Goal: Transaction & Acquisition: Book appointment/travel/reservation

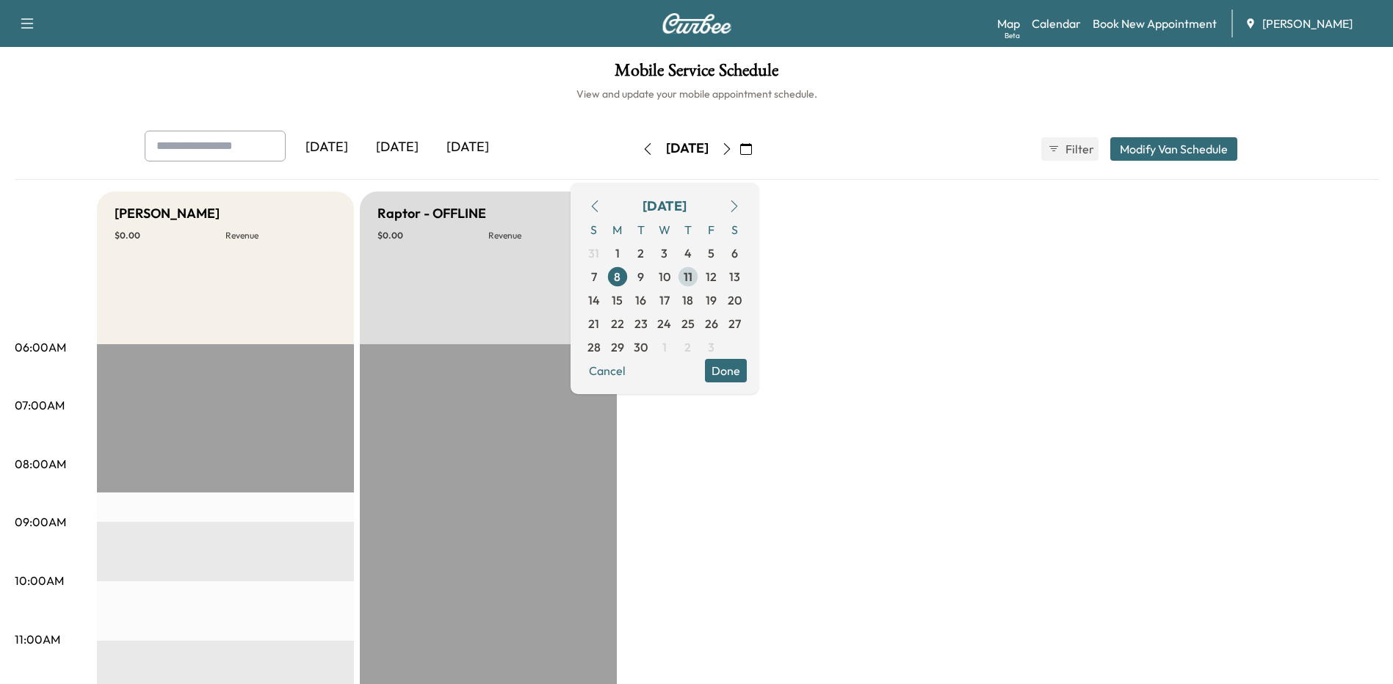
click at [692, 275] on span "11" at bounding box center [688, 277] width 9 height 18
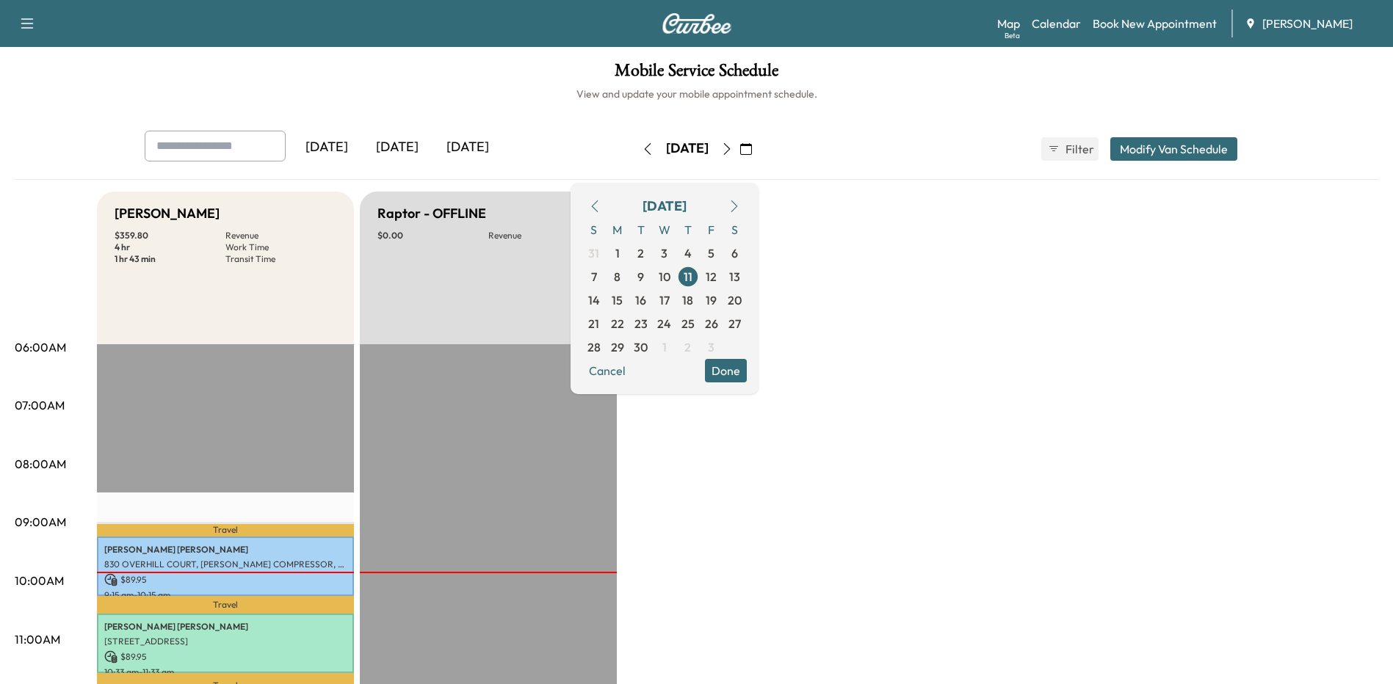
click at [901, 170] on div "[DATE] [DATE] [DATE] [DATE] September 2025 S M T W T F S 31 1 2 3 4 5 6 7 8 9 1…" at bounding box center [696, 155] width 1363 height 49
click at [730, 152] on icon "button" at bounding box center [726, 149] width 7 height 12
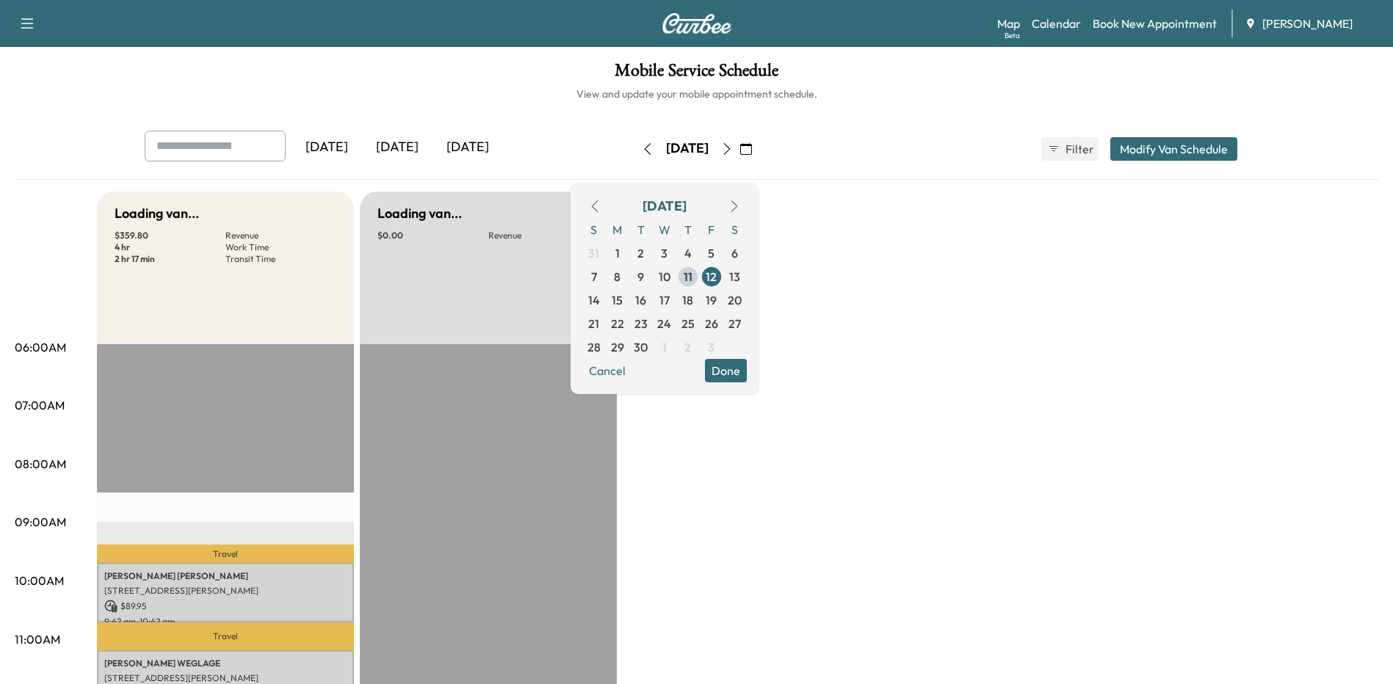
click at [1131, 12] on div "Map Beta Calendar Book New Appointment [PERSON_NAME]" at bounding box center [1189, 24] width 384 height 28
click at [1127, 24] on link "Book New Appointment" at bounding box center [1154, 24] width 124 height 18
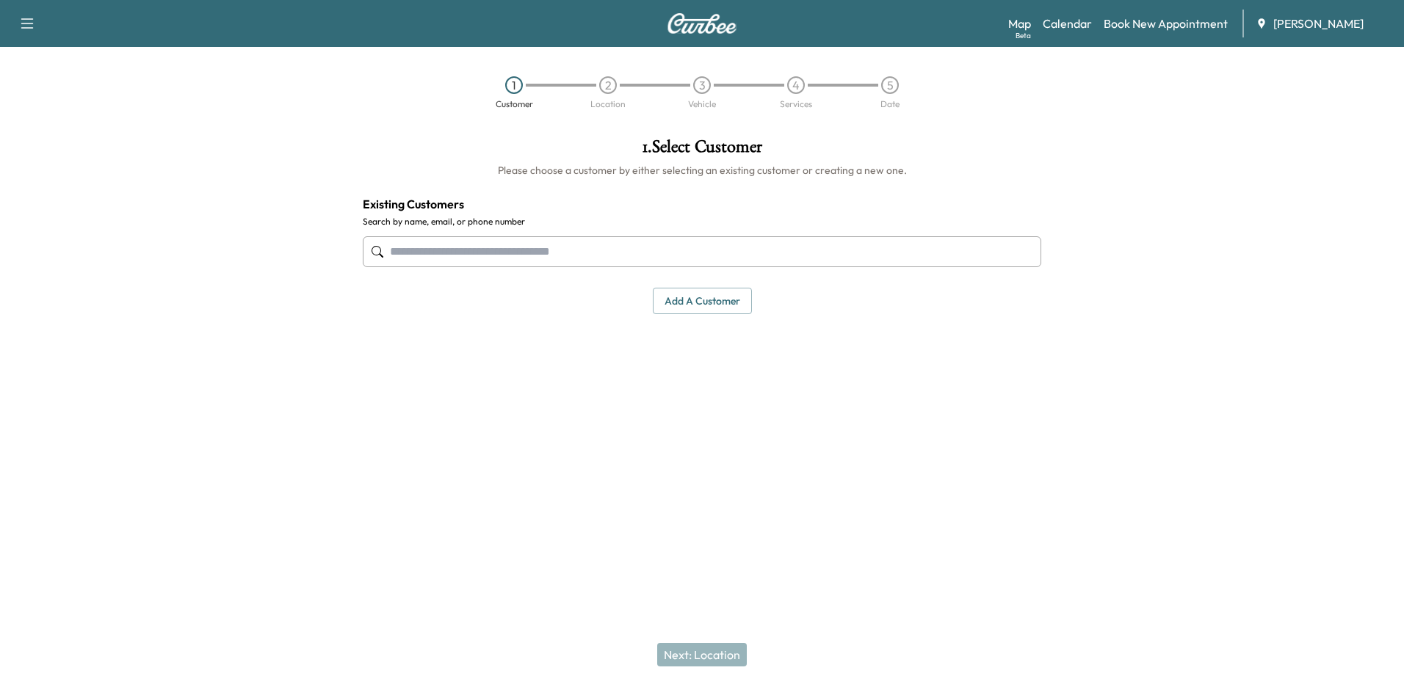
click at [585, 267] on div at bounding box center [702, 252] width 678 height 48
click at [587, 253] on input "text" at bounding box center [702, 251] width 678 height 31
click at [777, 258] on input "text" at bounding box center [702, 251] width 678 height 31
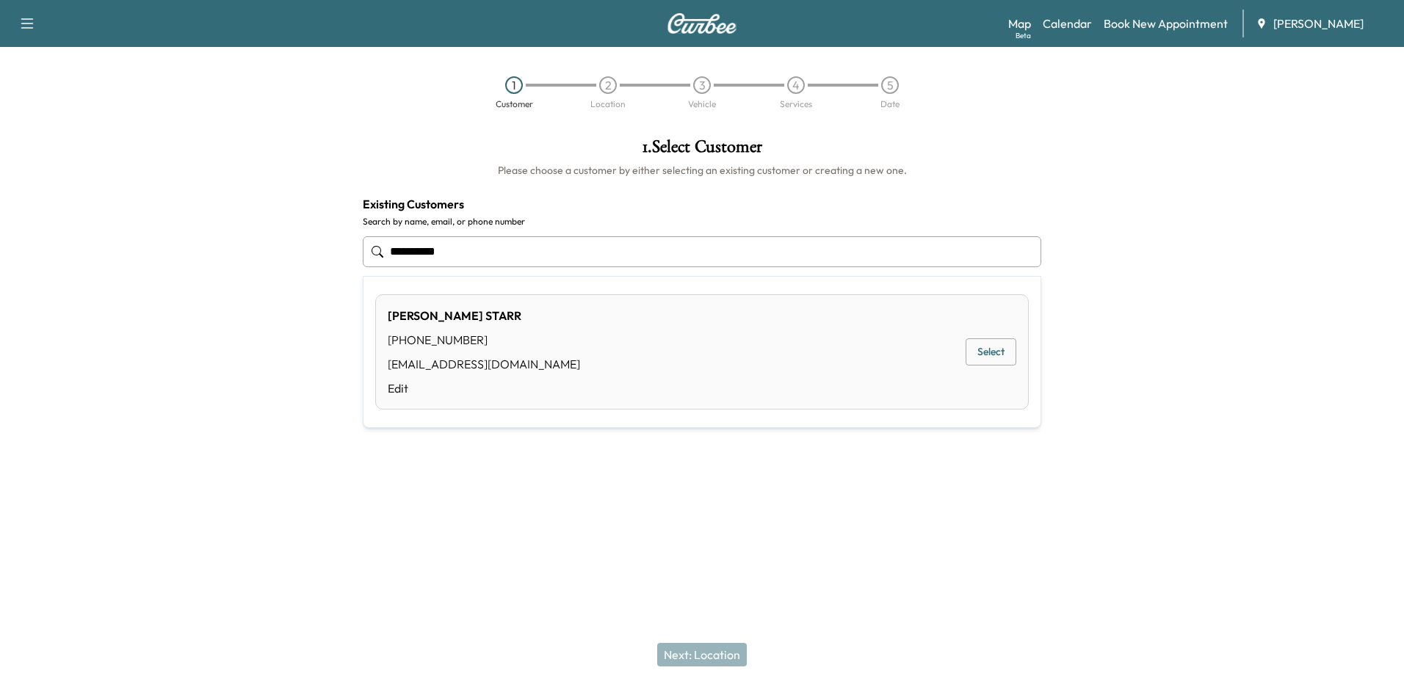
click at [1001, 351] on button "Select" at bounding box center [990, 351] width 51 height 27
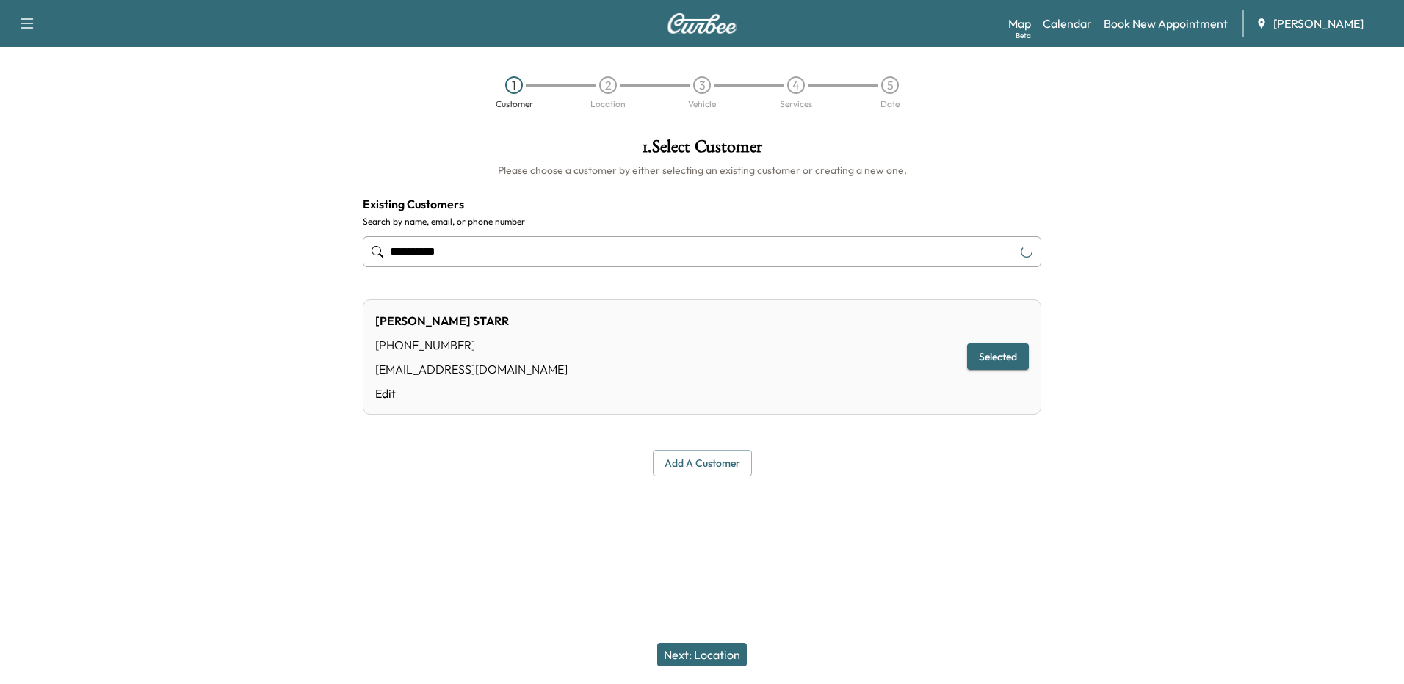
type input "**********"
click at [687, 652] on button "Next: Location" at bounding box center [702, 654] width 90 height 23
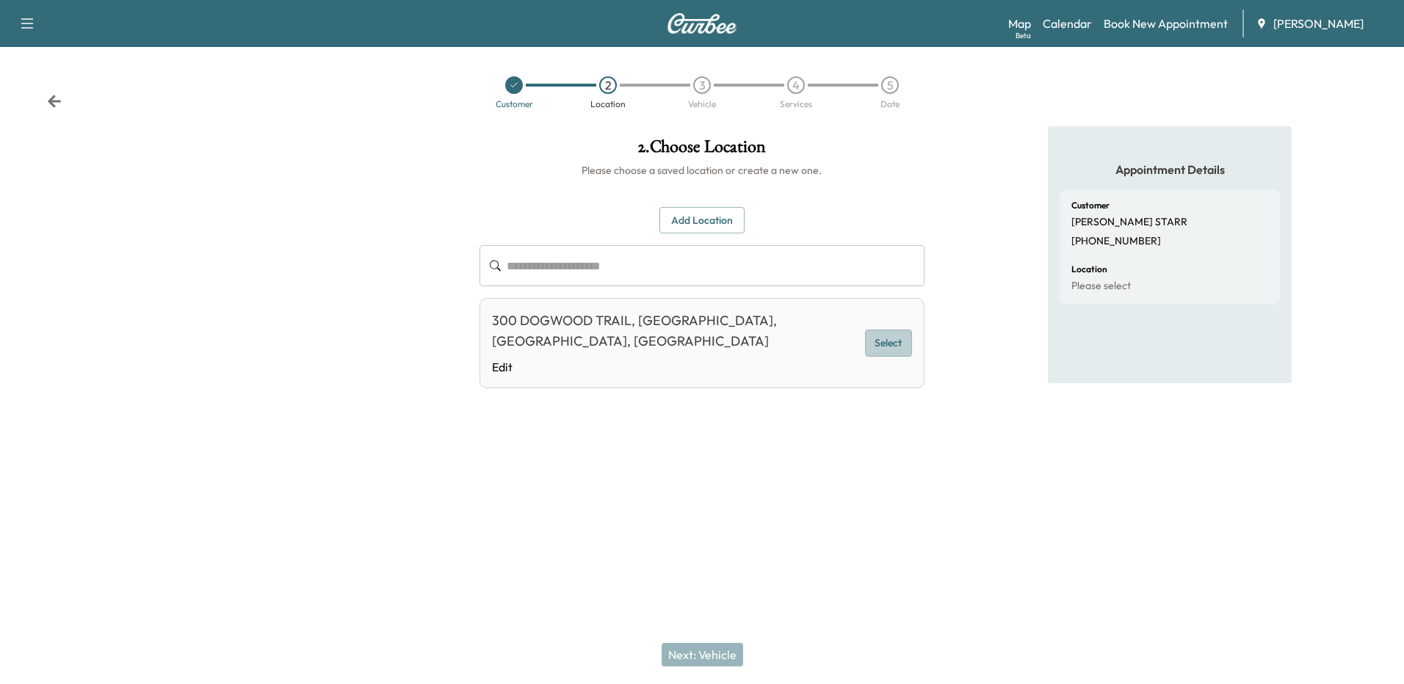
click at [885, 335] on button "Select" at bounding box center [888, 343] width 47 height 27
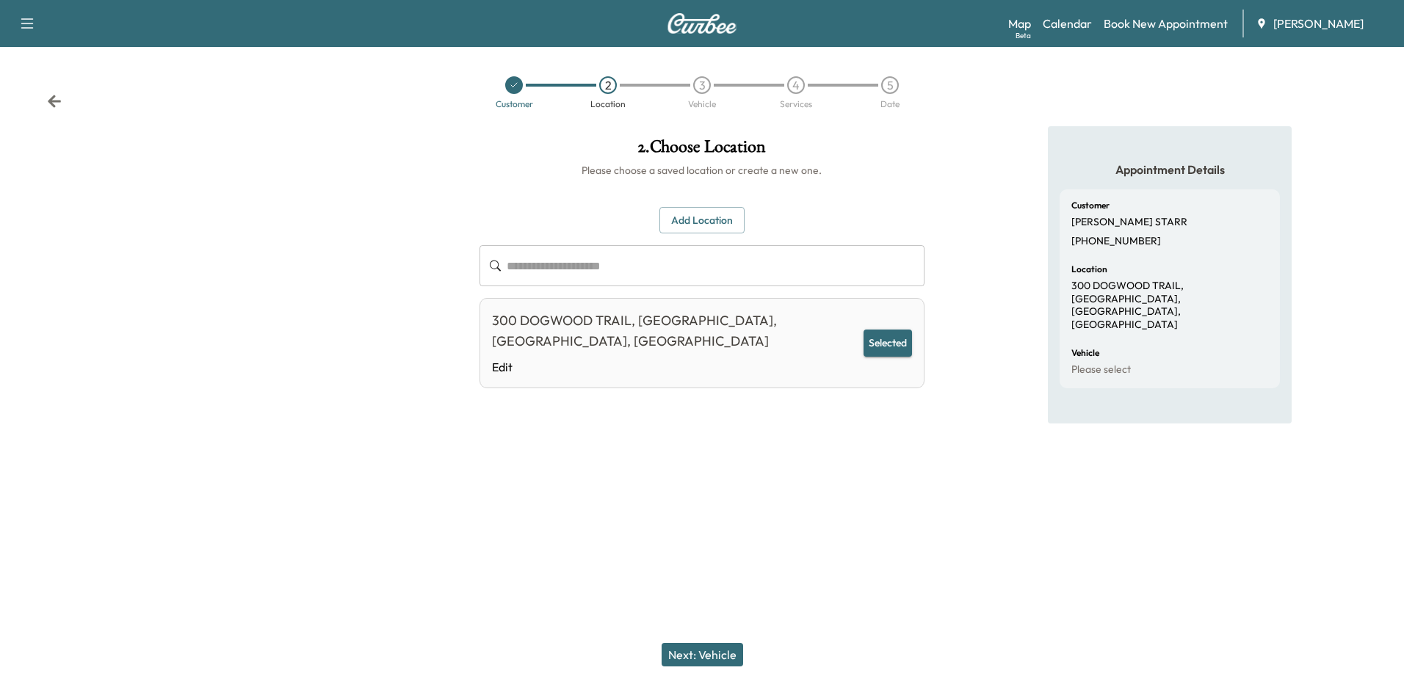
click at [727, 660] on button "Next: Vehicle" at bounding box center [701, 654] width 81 height 23
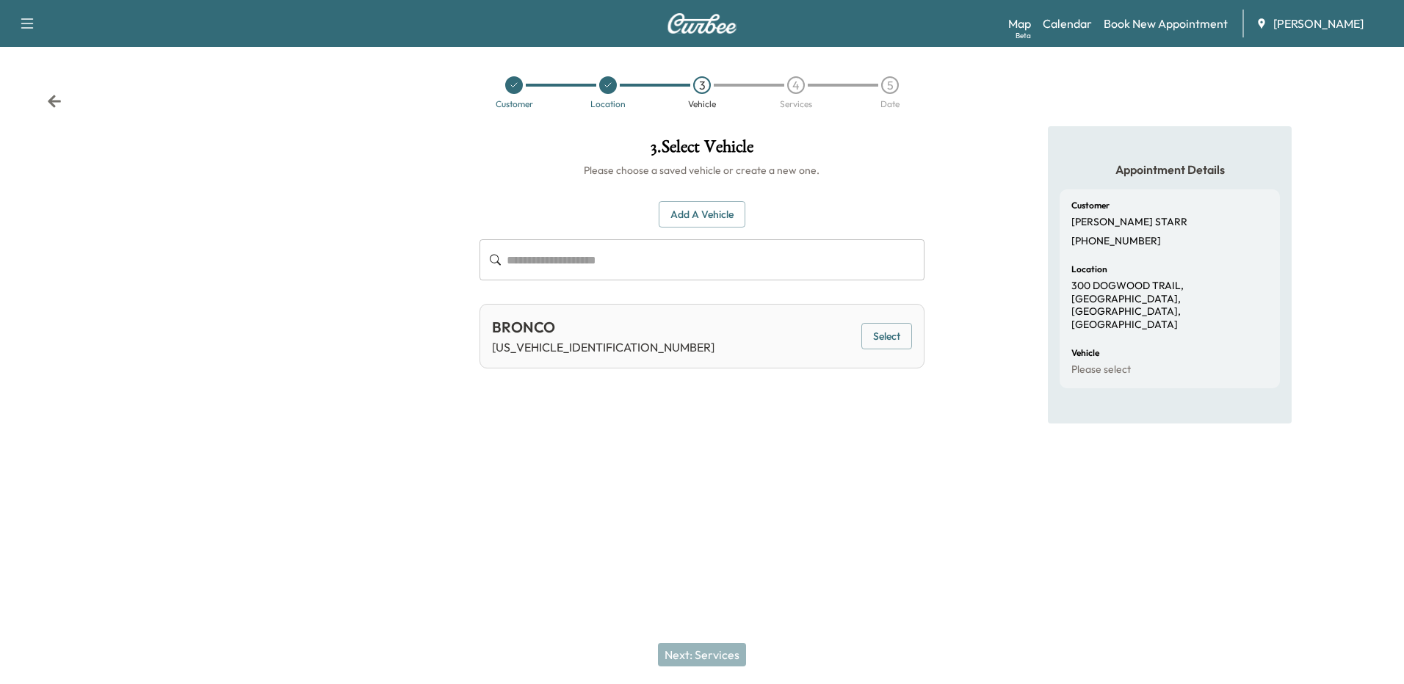
click at [897, 330] on button "Select" at bounding box center [886, 336] width 51 height 27
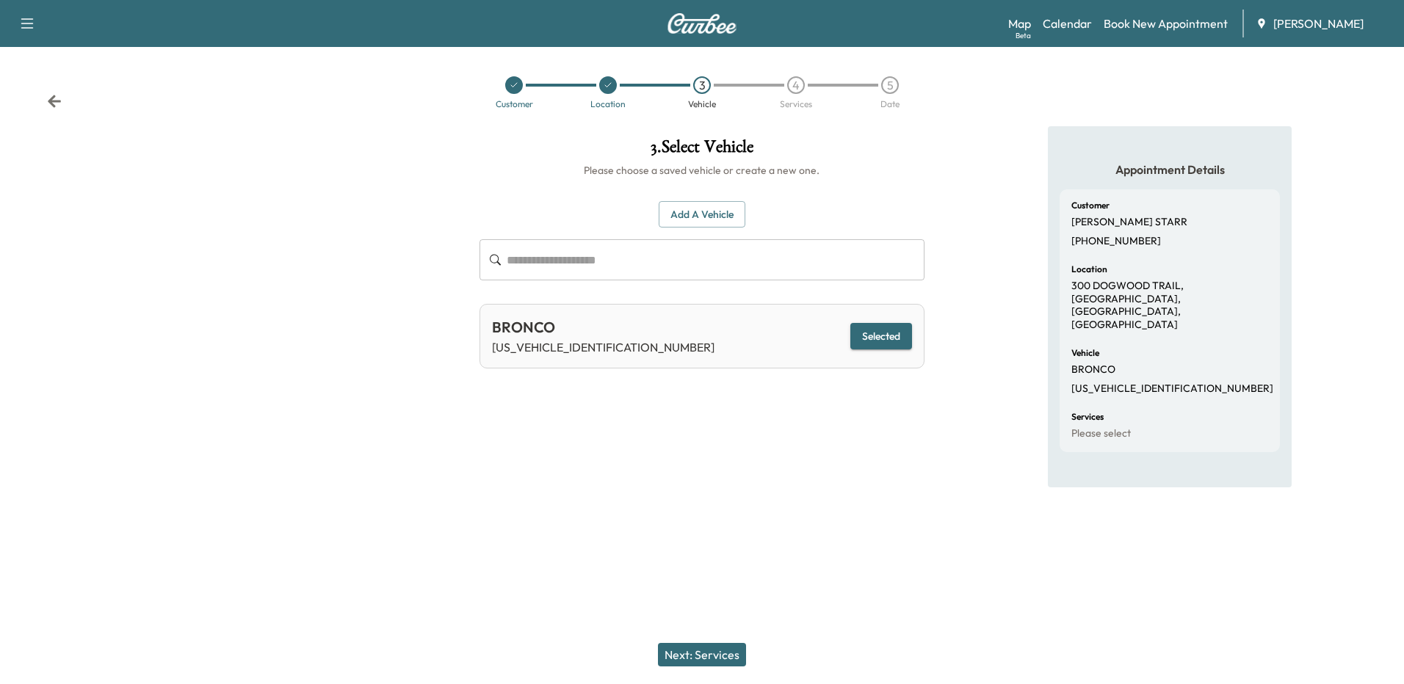
click at [694, 645] on button "Next: Services" at bounding box center [702, 654] width 88 height 23
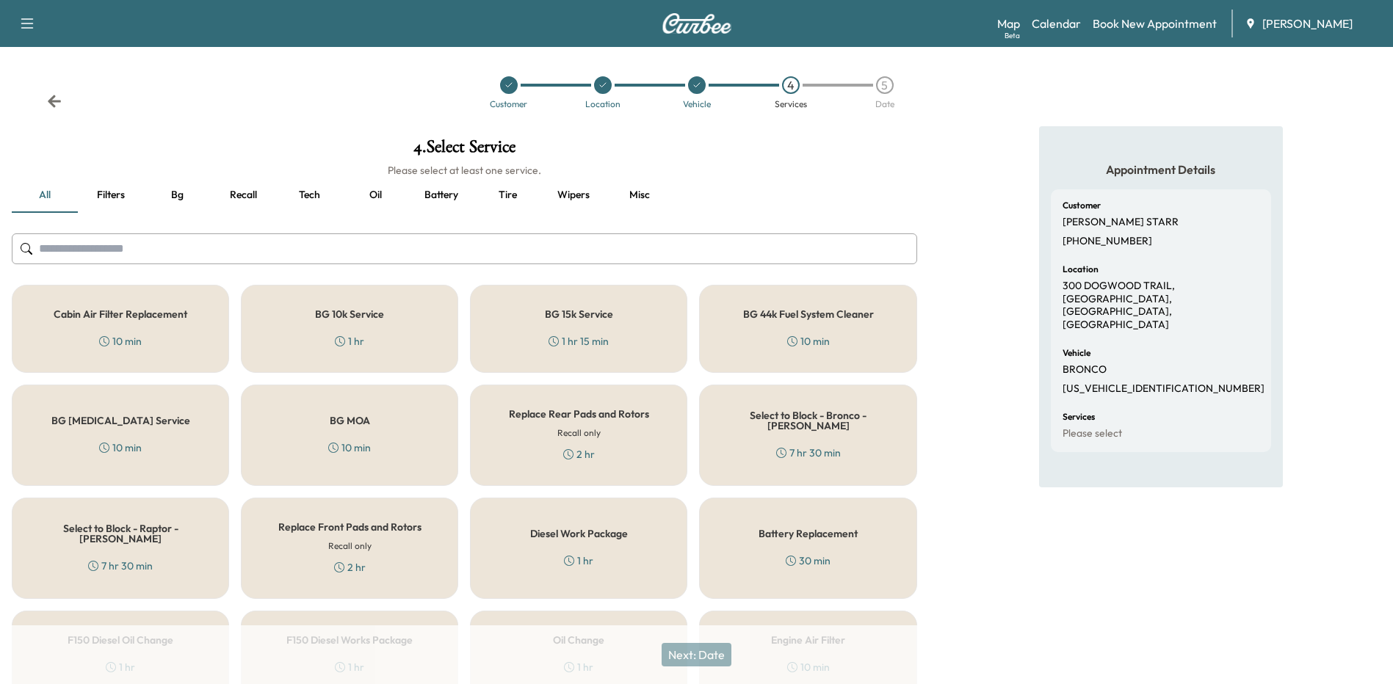
click at [382, 203] on button "Oil" at bounding box center [375, 195] width 66 height 35
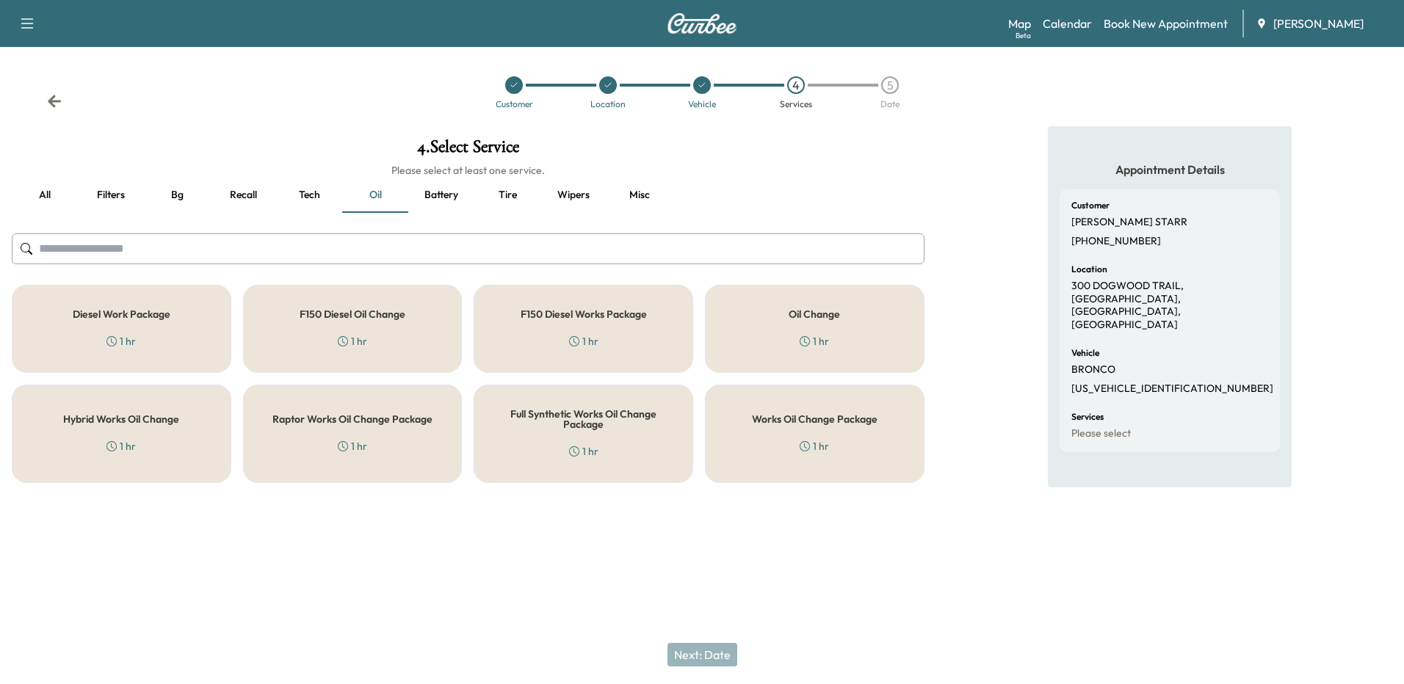
click at [748, 444] on div "Works Oil Change Package 1 hr" at bounding box center [815, 434] width 220 height 98
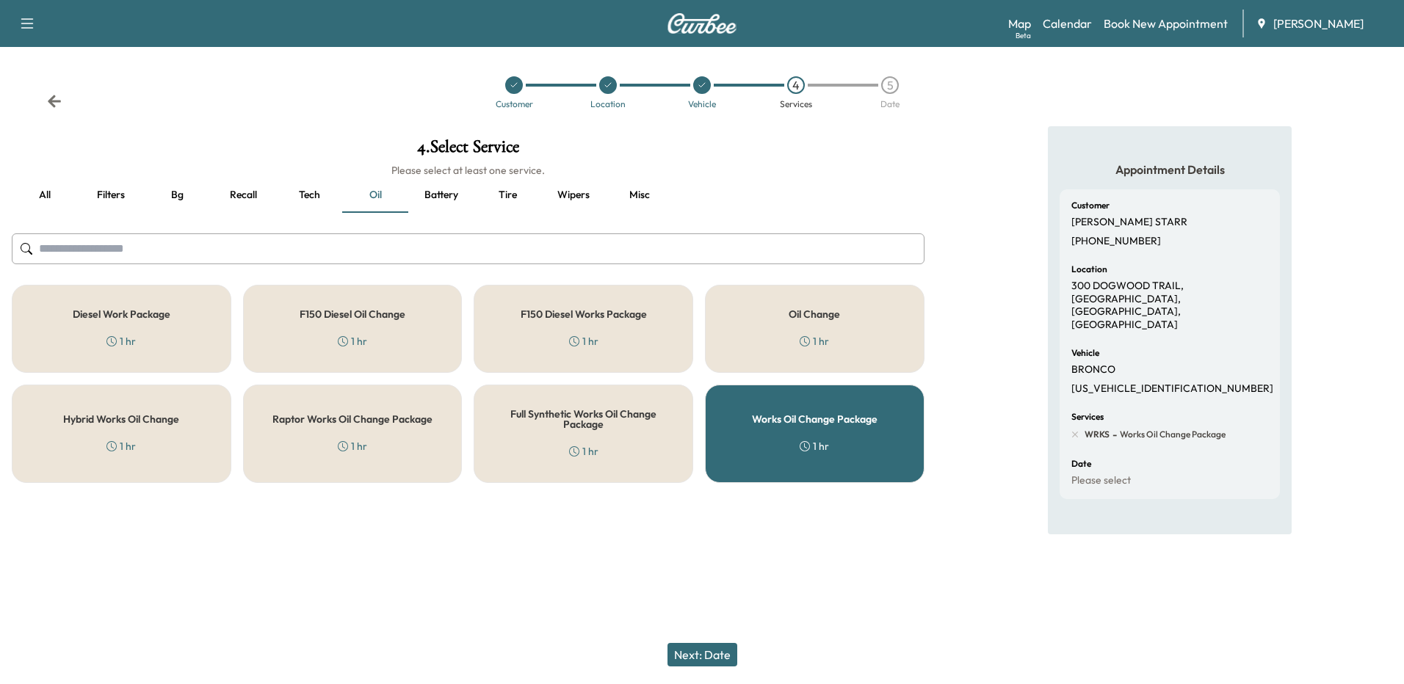
click at [713, 652] on button "Next: Date" at bounding box center [702, 654] width 70 height 23
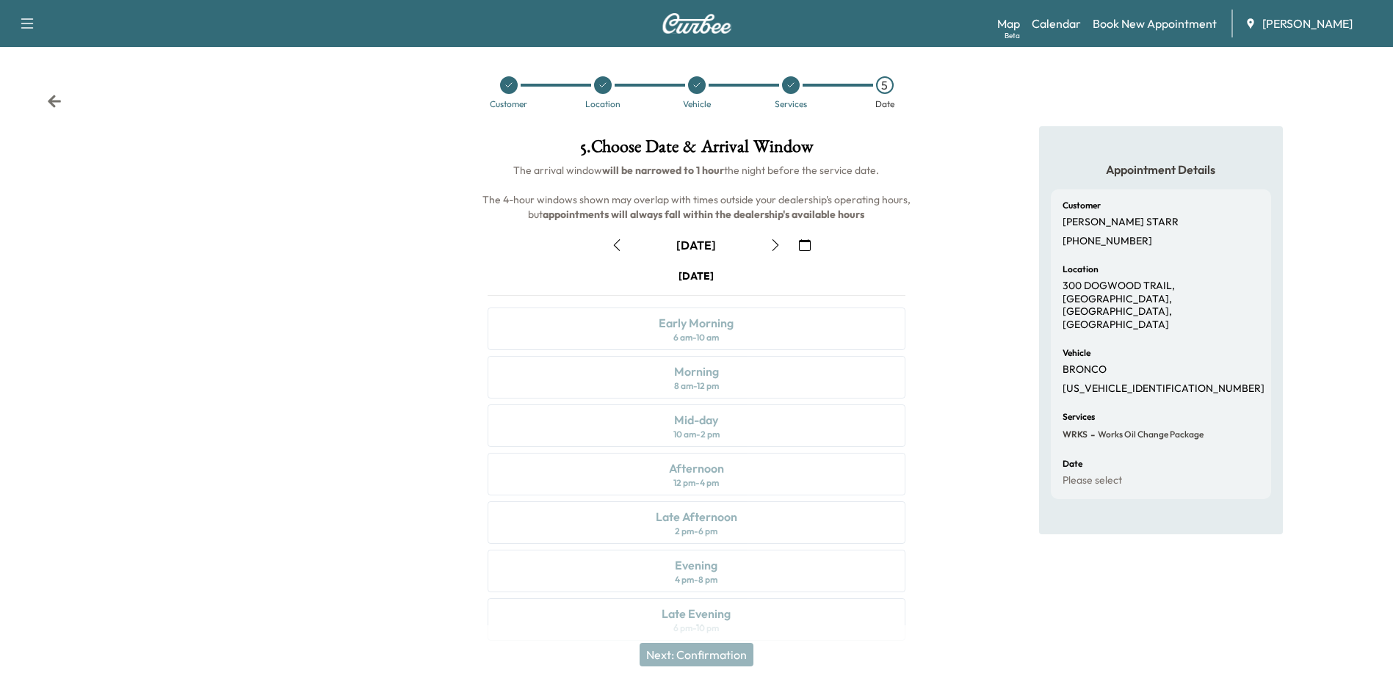
click at [796, 244] on button "button" at bounding box center [804, 244] width 25 height 23
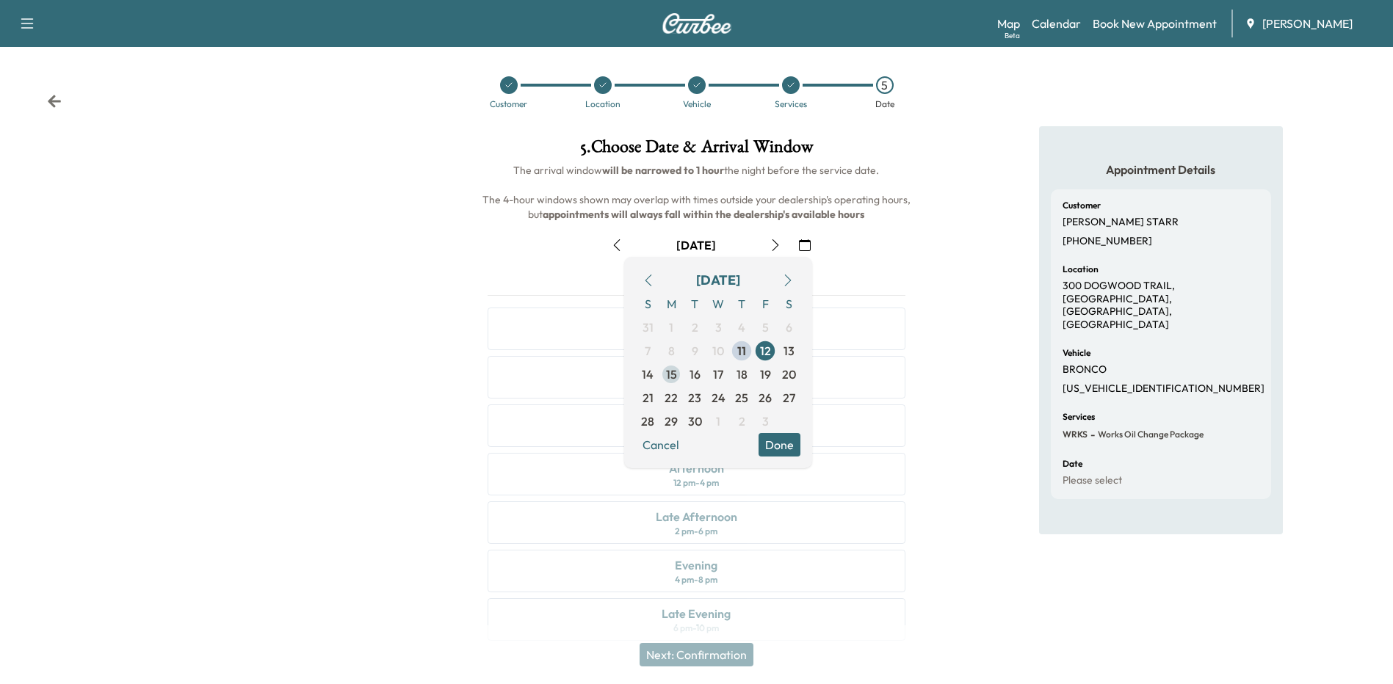
click at [674, 371] on span "15" at bounding box center [671, 375] width 11 height 18
click at [780, 448] on button "Done" at bounding box center [779, 444] width 42 height 23
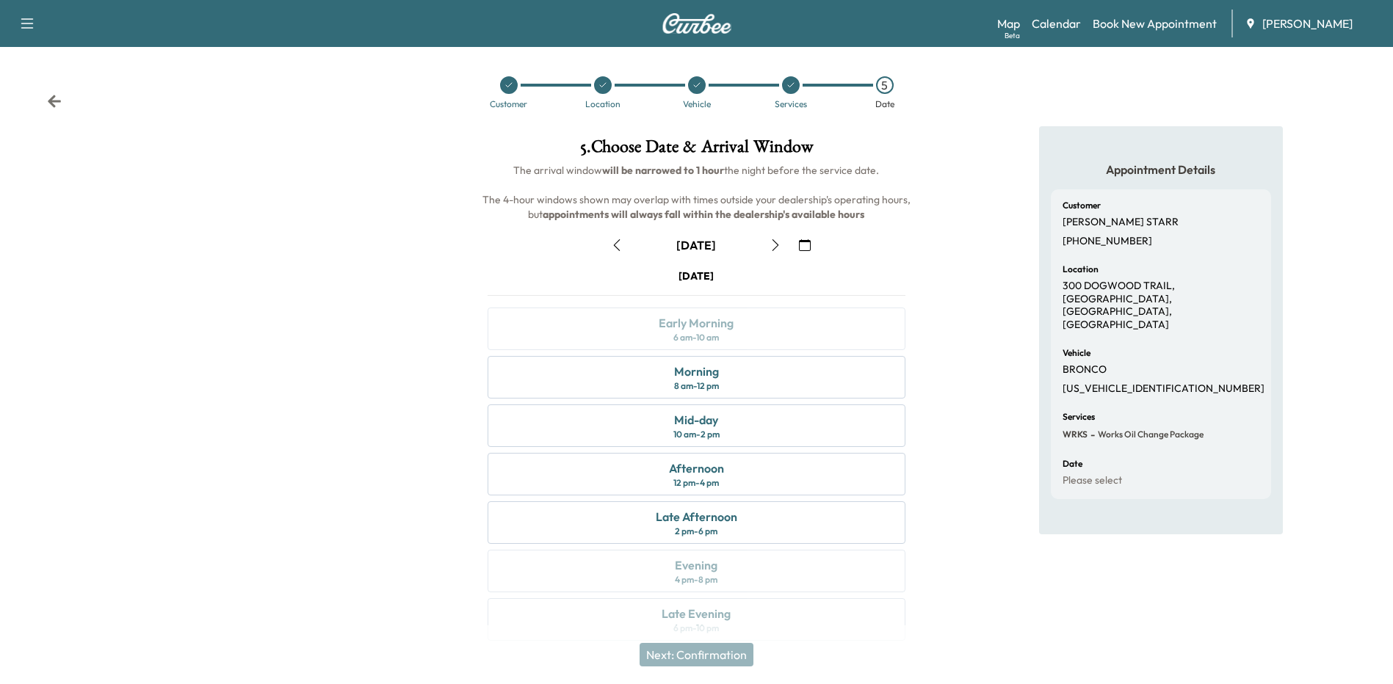
click at [983, 396] on div "Appointment Details Customer [PERSON_NAME] [PHONE_NUMBER] Location [STREET_ADDR…" at bounding box center [1161, 392] width 464 height 532
click at [996, 367] on div "Appointment Details Customer [PERSON_NAME] [PHONE_NUMBER] Location [STREET_ADDR…" at bounding box center [1161, 392] width 464 height 532
click at [773, 242] on icon "button" at bounding box center [775, 245] width 12 height 12
click at [775, 247] on icon "button" at bounding box center [775, 245] width 12 height 12
click at [770, 247] on icon "button" at bounding box center [775, 245] width 12 height 12
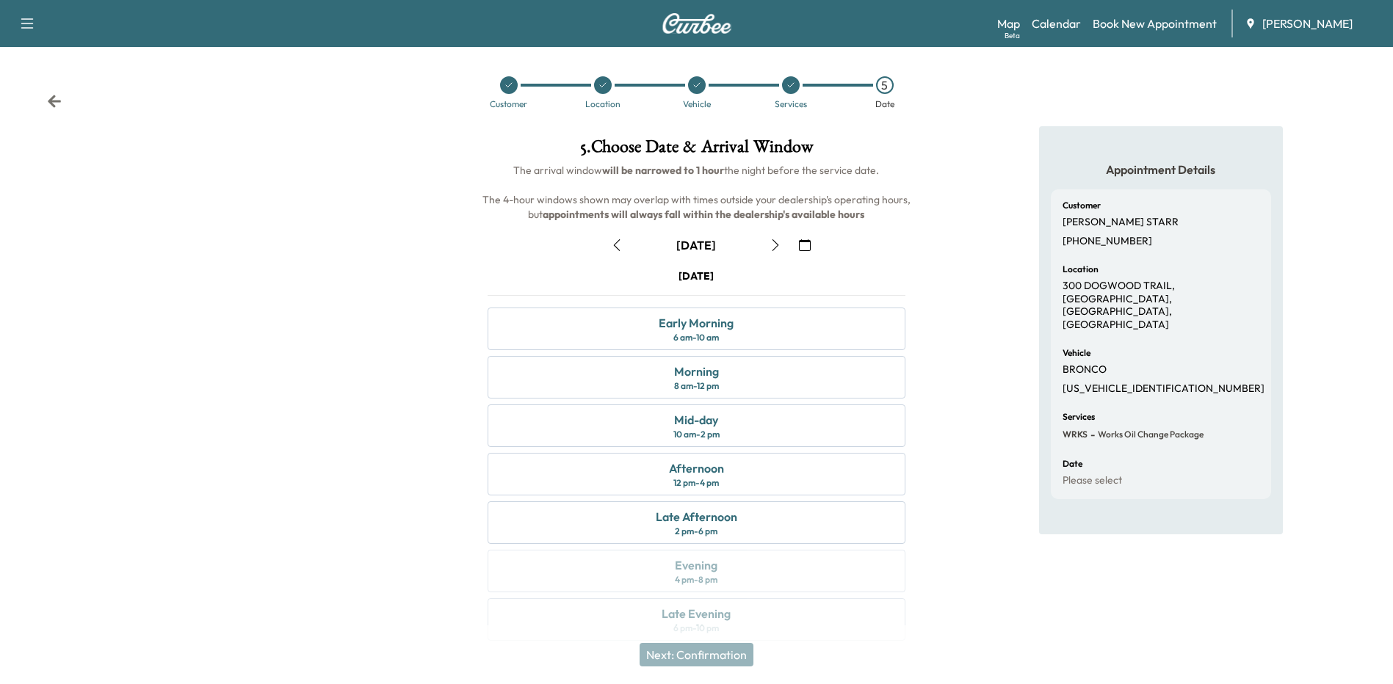
click at [775, 247] on icon "button" at bounding box center [775, 245] width 12 height 12
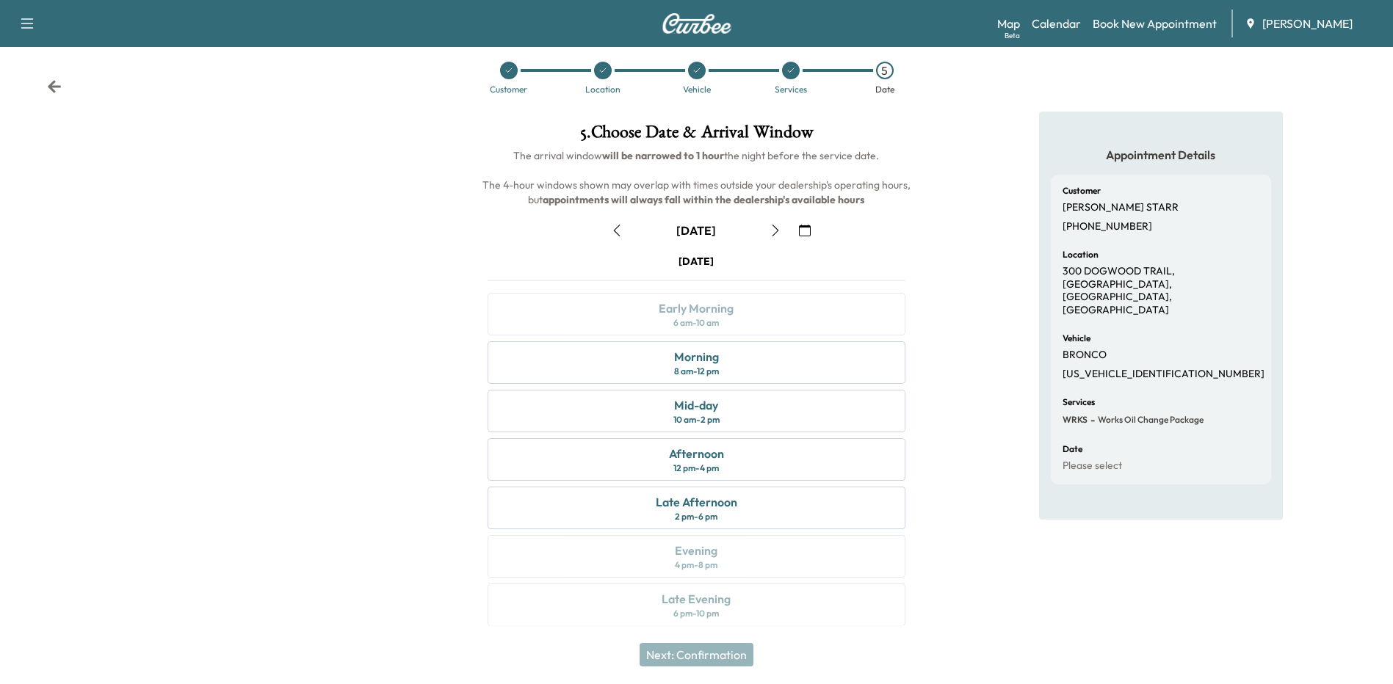
scroll to position [21, 0]
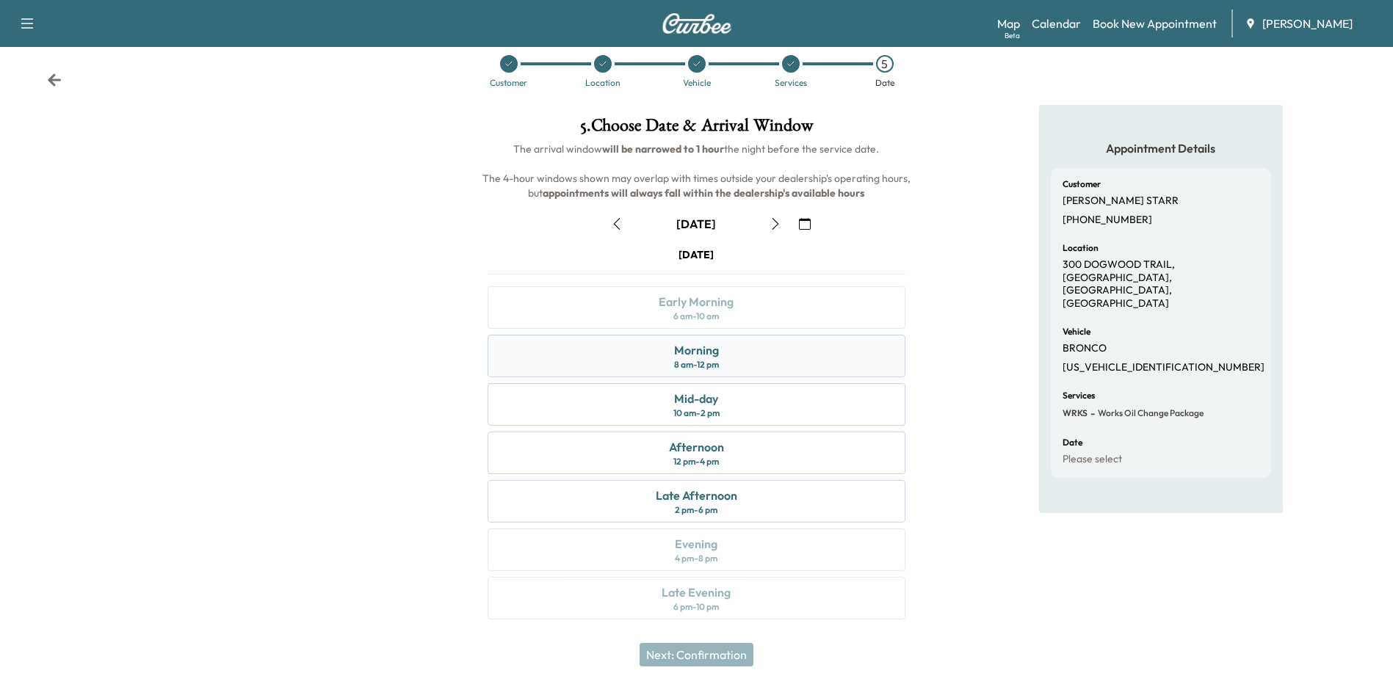
click at [745, 365] on div "Morning 8 am - 12 pm" at bounding box center [695, 356] width 417 height 43
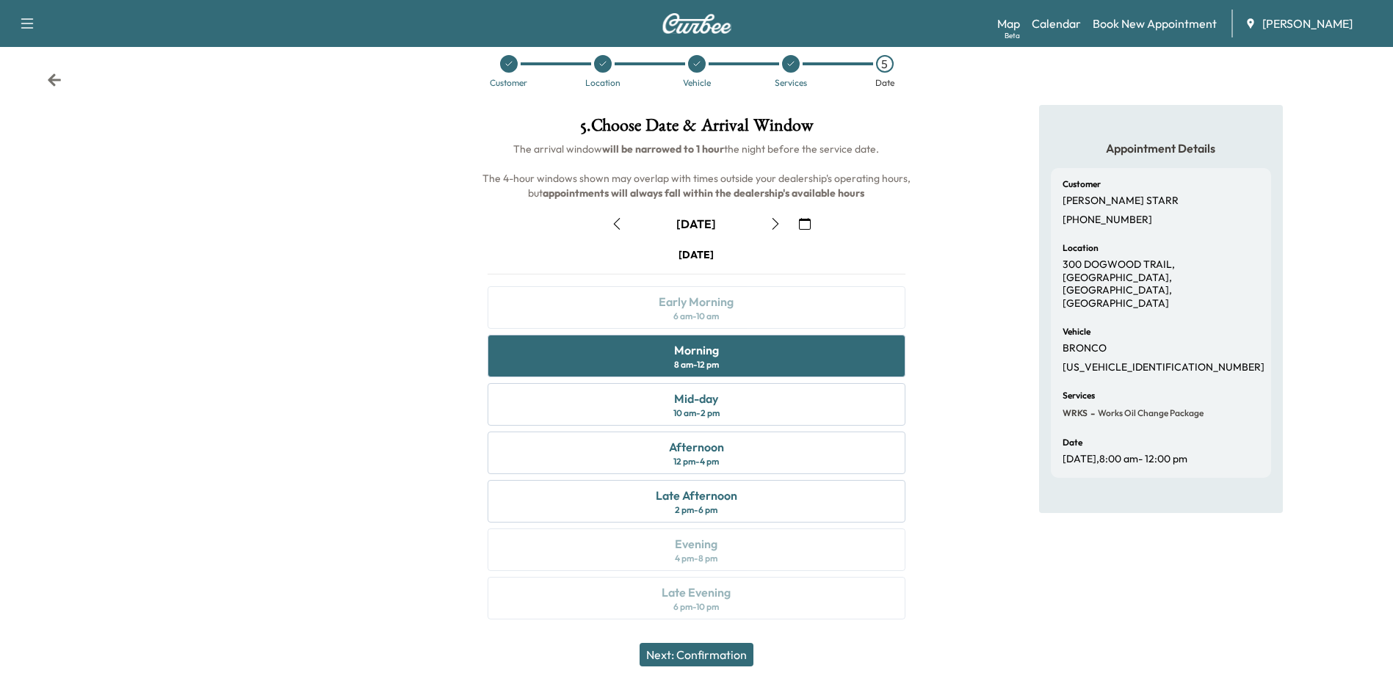
click at [682, 653] on button "Next: Confirmation" at bounding box center [696, 654] width 114 height 23
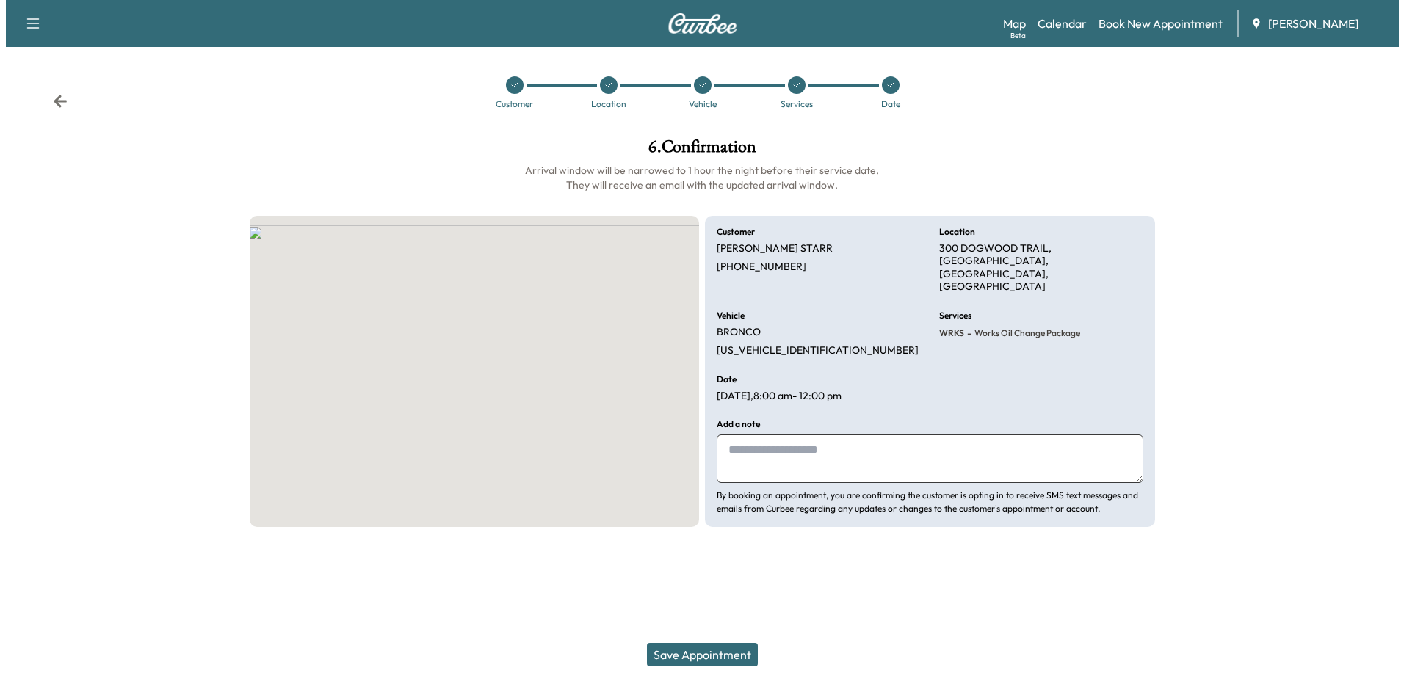
scroll to position [0, 0]
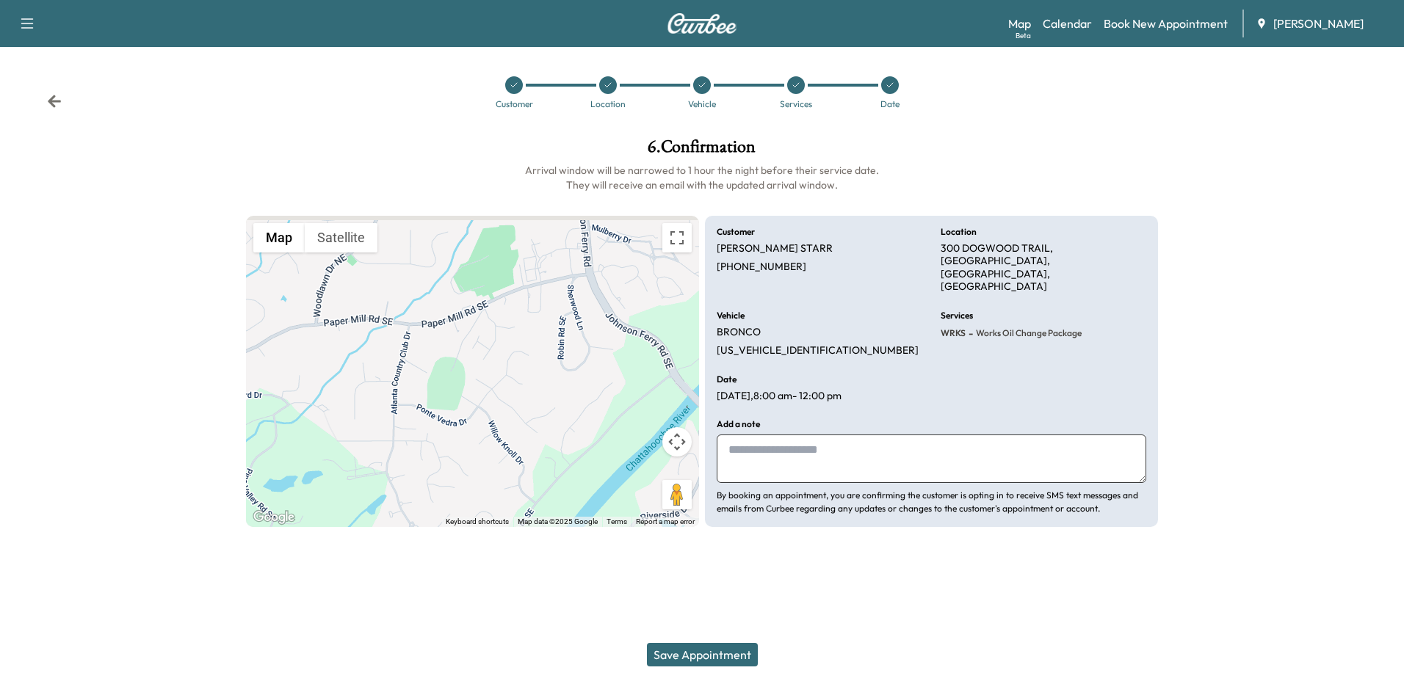
click at [739, 653] on button "Save Appointment" at bounding box center [702, 654] width 111 height 23
